Goal: Task Accomplishment & Management: Complete application form

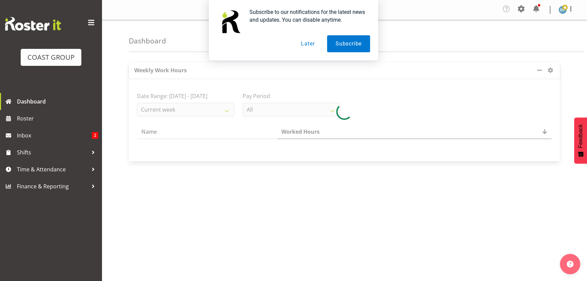
click at [298, 46] on button "Later" at bounding box center [308, 43] width 31 height 17
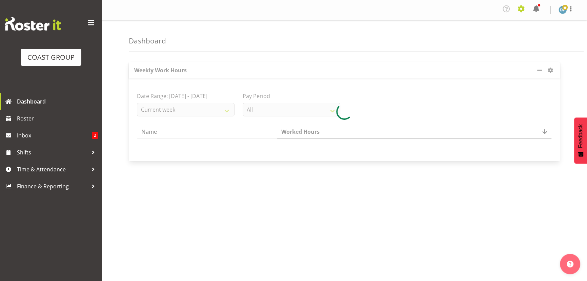
click at [520, 12] on span at bounding box center [521, 8] width 11 height 11
click at [490, 36] on link "Jobs" at bounding box center [494, 39] width 65 height 12
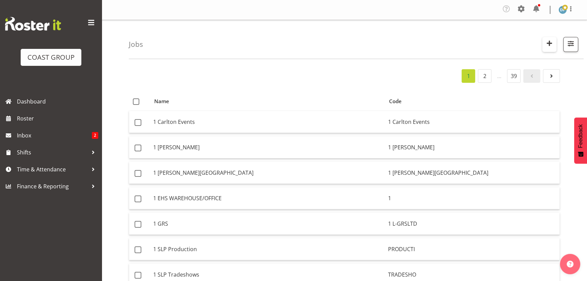
click at [547, 43] on span "button" at bounding box center [549, 43] width 9 height 9
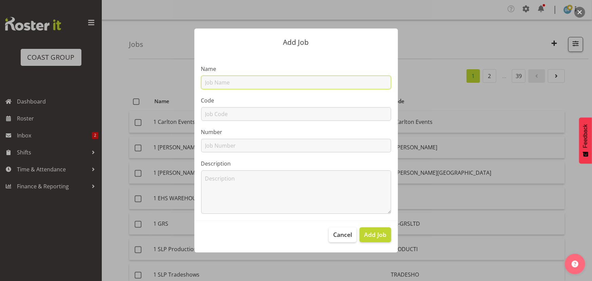
click at [247, 84] on input "text" at bounding box center [296, 83] width 190 height 14
click at [213, 81] on input "22505027 - MZV @ Emex" at bounding box center [296, 83] width 190 height 14
type input "22505027 - MZV @ Emex"
click at [330, 231] on button "Cancel" at bounding box center [343, 234] width 28 height 15
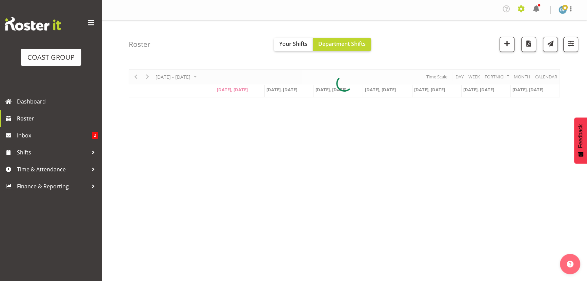
click at [521, 7] on span at bounding box center [521, 8] width 11 height 11
click at [485, 38] on link "Jobs" at bounding box center [494, 39] width 65 height 12
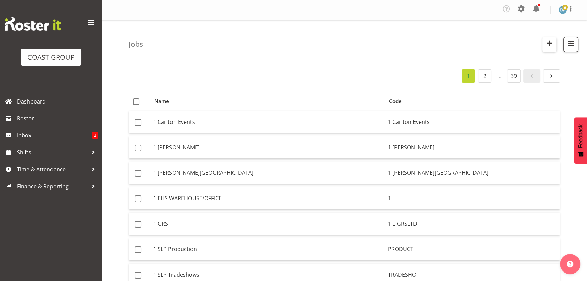
click at [549, 42] on span "button" at bounding box center [549, 43] width 9 height 9
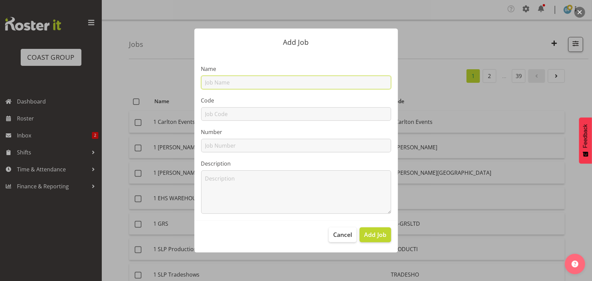
click at [233, 85] on input "text" at bounding box center [296, 83] width 190 height 14
type input "22511007 - Technology1 @ ALGIM"
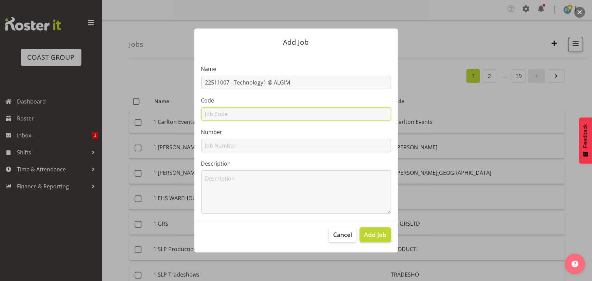
click at [240, 113] on input "text" at bounding box center [296, 114] width 190 height 14
type input "22511007"
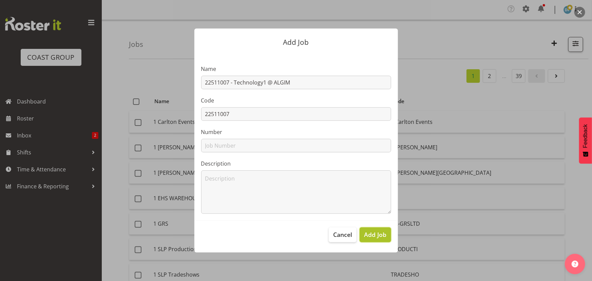
click at [364, 235] on span "Add Job" at bounding box center [375, 234] width 22 height 9
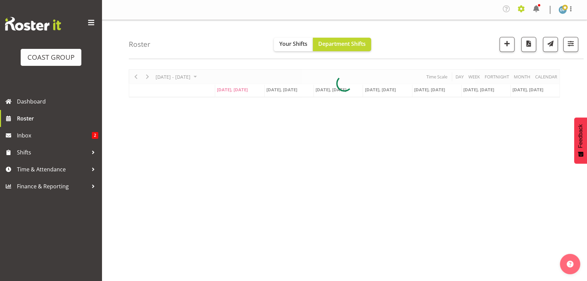
click at [522, 9] on span at bounding box center [521, 8] width 11 height 11
click at [472, 39] on link "Jobs" at bounding box center [494, 39] width 65 height 12
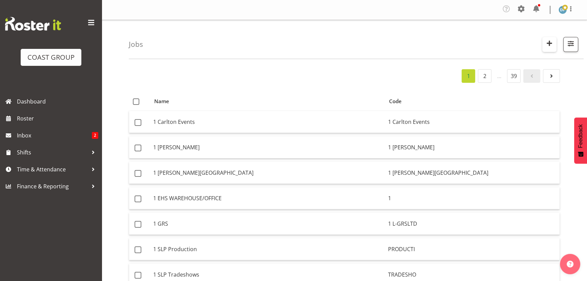
click at [550, 41] on span "button" at bounding box center [549, 43] width 9 height 9
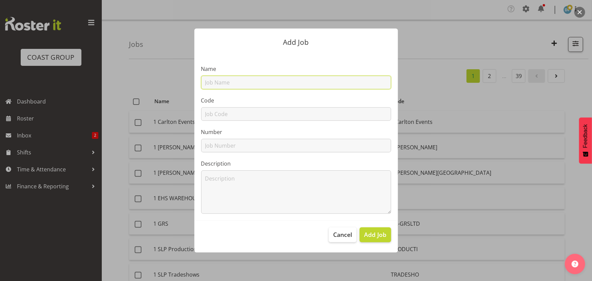
click at [220, 82] on input "text" at bounding box center [296, 83] width 190 height 14
type input "22605000 - MZV @ Emex"
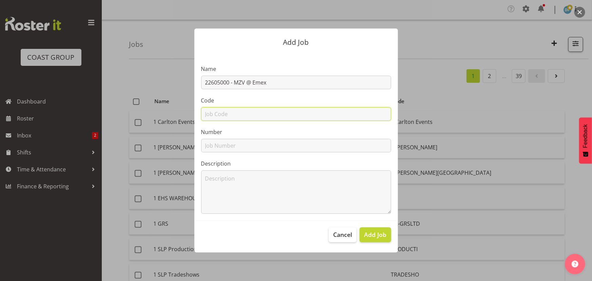
click at [231, 115] on input "text" at bounding box center [296, 114] width 190 height 14
type input "22605000"
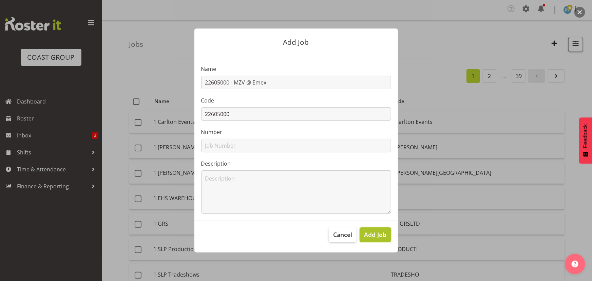
click at [380, 237] on span "Add Job" at bounding box center [375, 234] width 22 height 9
